Goal: Task Accomplishment & Management: Use online tool/utility

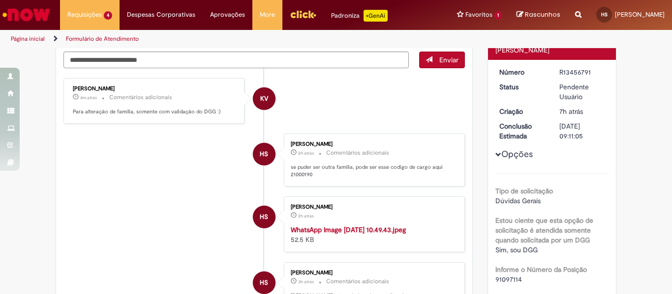
scroll to position [104, 0]
click at [102, 60] on textarea "Digite sua mensagem aqui..." at bounding box center [235, 60] width 345 height 17
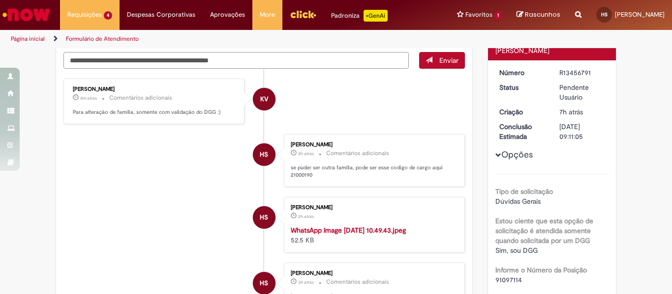
type textarea "**********"
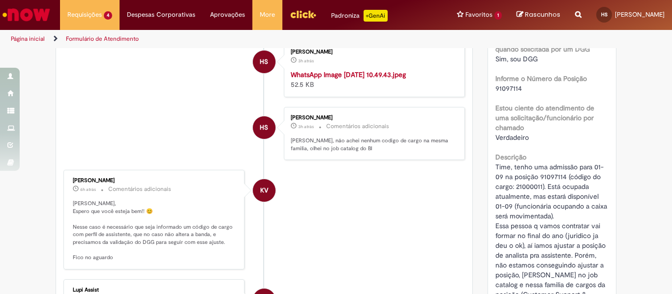
scroll to position [404, 0]
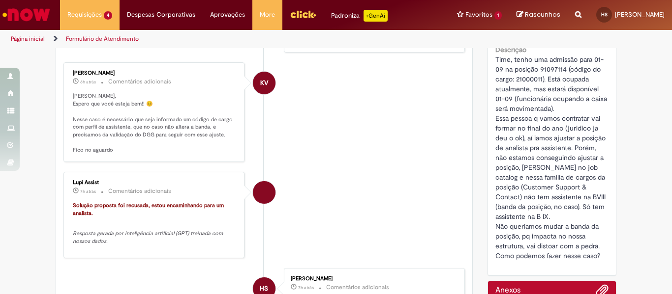
click at [543, 69] on span "Time, tenho uma admissão para 01-09 na posição 91097114 (código do cargo: 21000…" at bounding box center [552, 157] width 114 height 205
copy span "91097114"
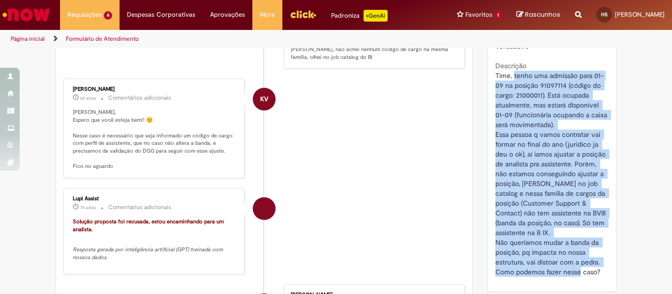
drag, startPoint x: 509, startPoint y: 78, endPoint x: 599, endPoint y: 271, distance: 213.3
click at [599, 271] on div "Time, tenho uma admissão para 01-09 na posição 91097114 (código do cargo: 21000…" at bounding box center [552, 174] width 114 height 206
copy span "tenho uma admissão para 01-09 na posição 91097114 (código do cargo: 21000011). …"
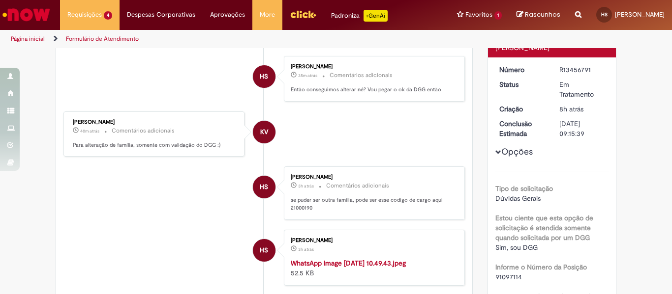
scroll to position [53, 0]
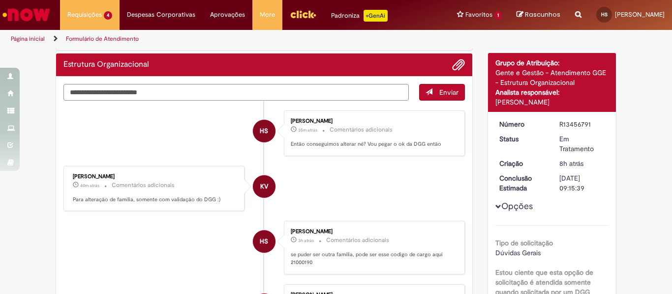
click at [300, 262] on p "se puder ser outra familia, pode ser esse codigo de cargo aqui 21000190" at bounding box center [373, 258] width 164 height 15
copy p "21000190"
click at [568, 123] on div "R13456791" at bounding box center [582, 124] width 46 height 10
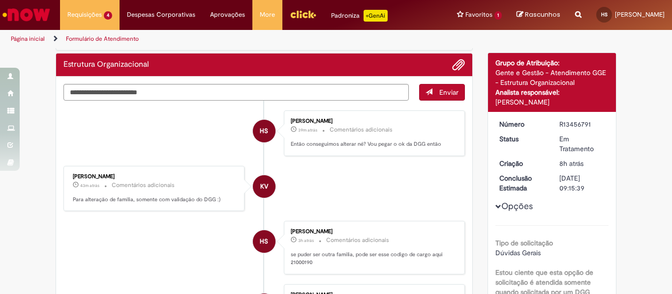
copy div "R13456791"
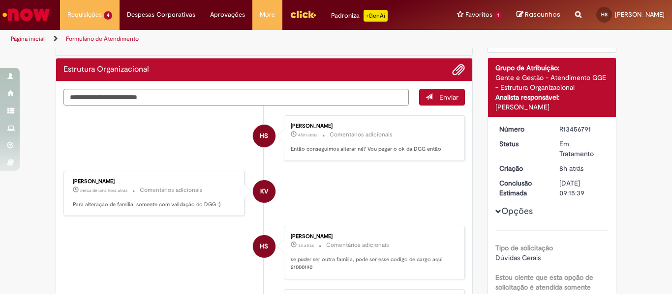
scroll to position [0, 0]
